Goal: Task Accomplishment & Management: Manage account settings

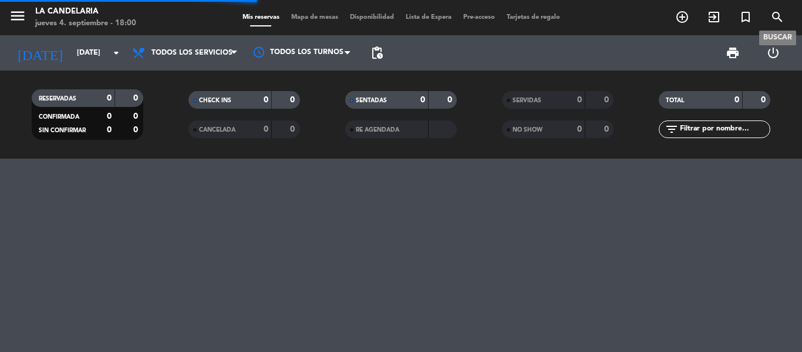
click at [774, 22] on icon "search" at bounding box center [777, 17] width 14 height 14
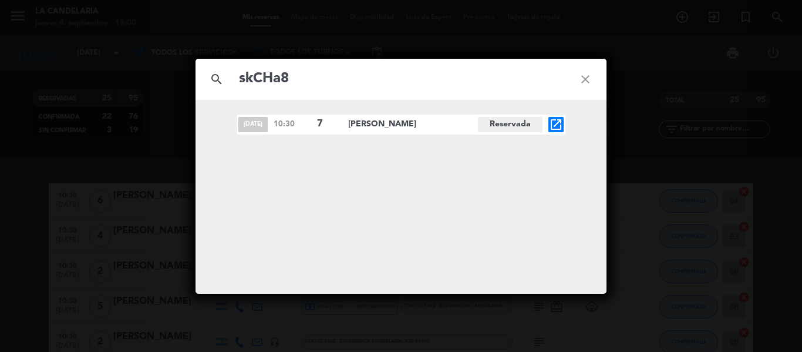
type input "skCHa8"
click at [558, 124] on icon "open_in_new" at bounding box center [556, 124] width 14 height 14
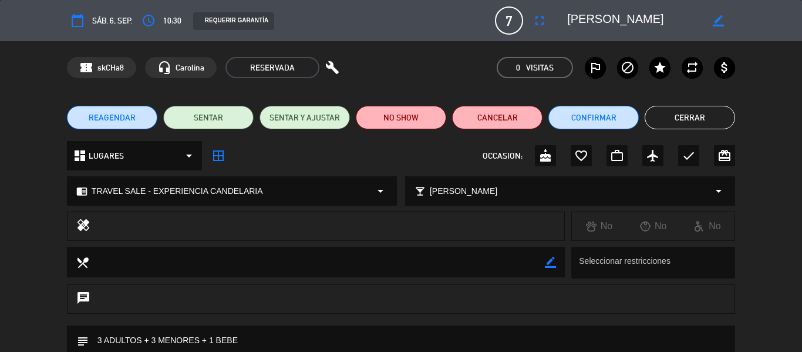
click at [359, 185] on div "chrome_reader_mode TRAVEL SALE - EXPERIENCIA [PERSON_NAME] arrow_drop_down" at bounding box center [232, 191] width 329 height 28
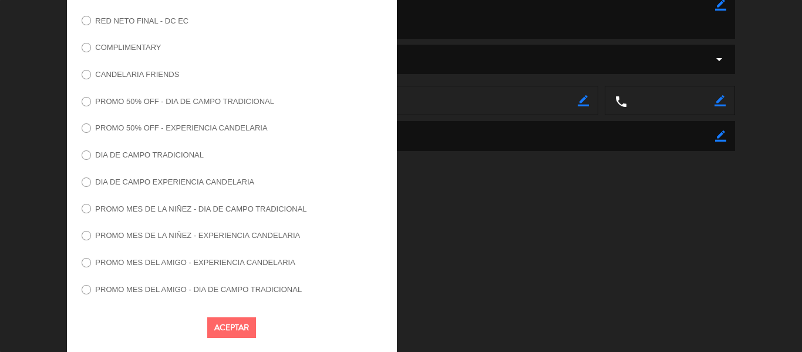
scroll to position [355, 0]
click at [133, 71] on label "CANDELARIA FRIENDS" at bounding box center [137, 73] width 84 height 8
click at [220, 319] on button "Aceptar" at bounding box center [231, 325] width 49 height 21
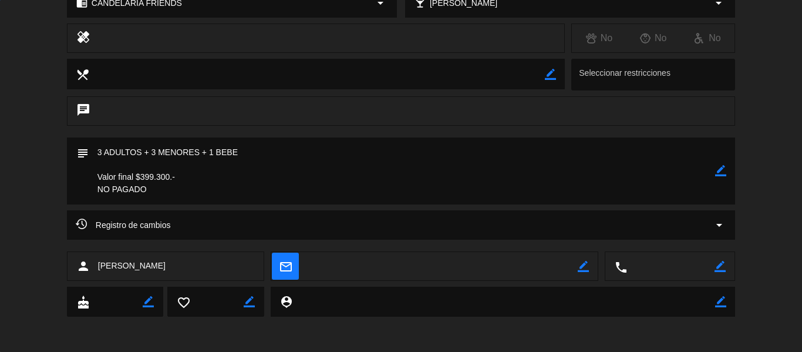
scroll to position [188, 0]
click at [717, 170] on icon "border_color" at bounding box center [720, 170] width 11 height 11
drag, startPoint x: 176, startPoint y: 195, endPoint x: 86, endPoint y: 177, distance: 91.6
click at [86, 177] on div "subject" at bounding box center [401, 170] width 668 height 67
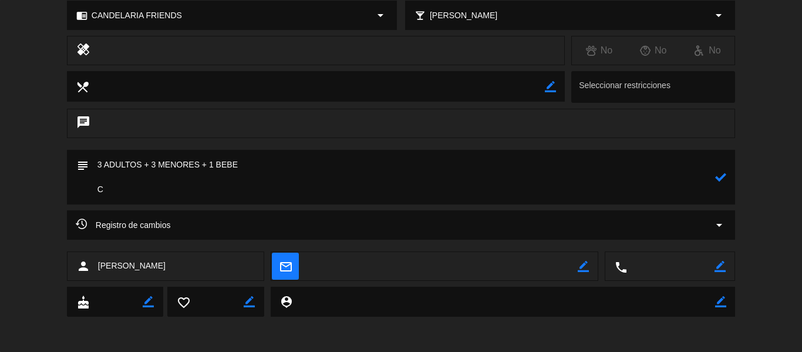
scroll to position [176, 0]
click at [98, 191] on textarea at bounding box center [402, 177] width 626 height 55
click at [313, 193] on textarea at bounding box center [402, 177] width 626 height 55
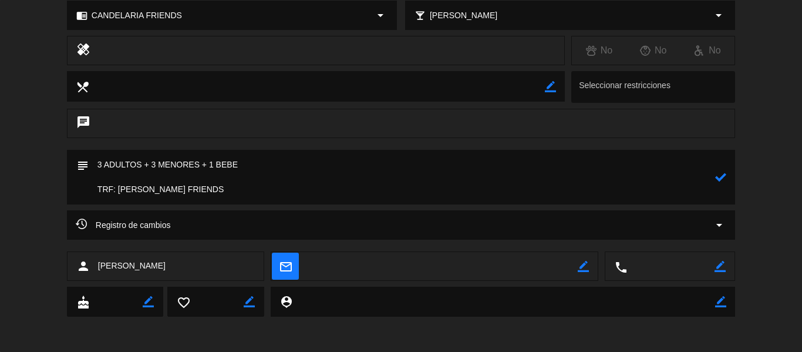
type textarea "3 ADULTOS + 3 MENORES + 1 BEBE TRF: [PERSON_NAME] FRIENDS"
click at [718, 179] on div at bounding box center [720, 177] width 11 height 55
click at [718, 179] on icon at bounding box center [720, 176] width 11 height 11
click at [801, 137] on div "chat" at bounding box center [401, 129] width 802 height 41
click at [761, 130] on div "chat" at bounding box center [401, 129] width 802 height 41
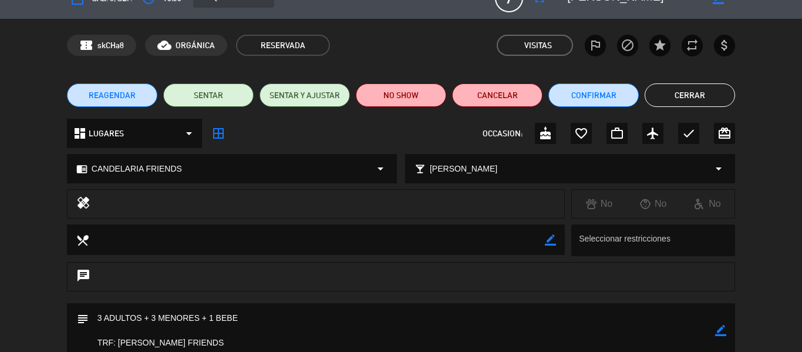
scroll to position [0, 0]
